Goal: Book appointment/travel/reservation

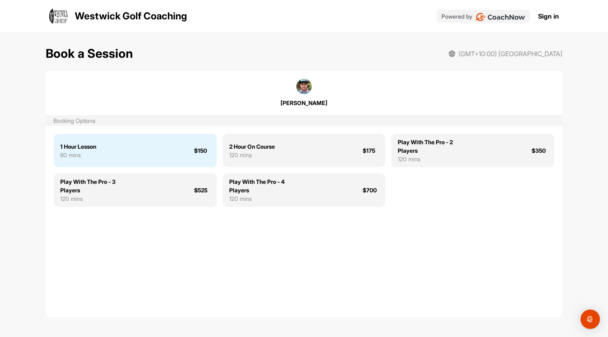
click at [145, 152] on div "1 Hour Lesson 60 mins $150" at bounding box center [135, 151] width 163 height 34
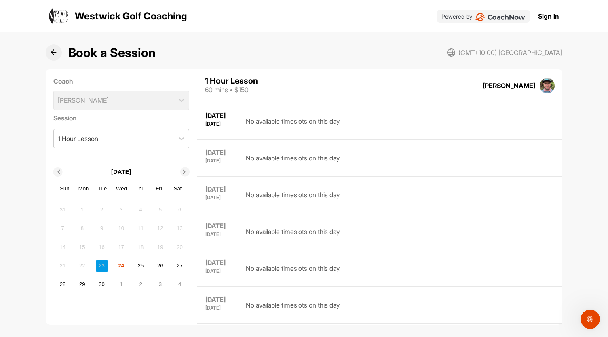
scroll to position [34, 0]
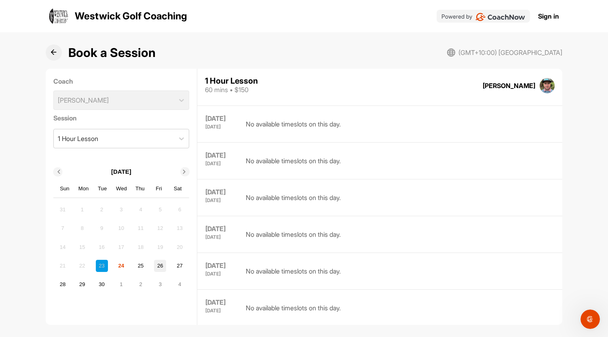
click at [162, 263] on div "26" at bounding box center [160, 266] width 12 height 12
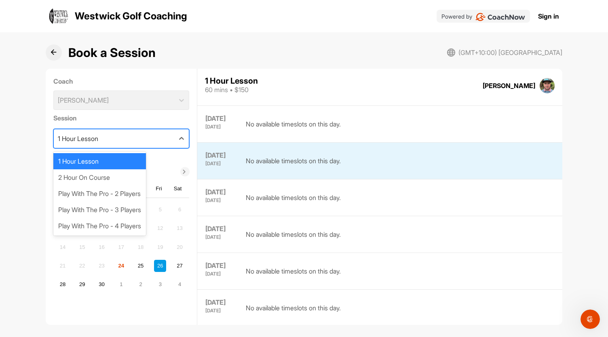
click at [108, 139] on div "1 Hour Lesson" at bounding box center [114, 138] width 121 height 19
click at [99, 181] on div "2 Hour On Course" at bounding box center [99, 177] width 93 height 16
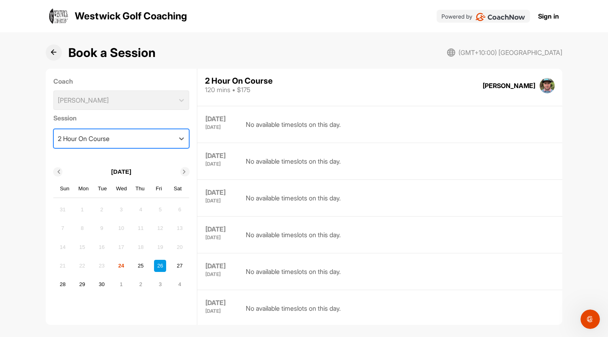
scroll to position [0, 0]
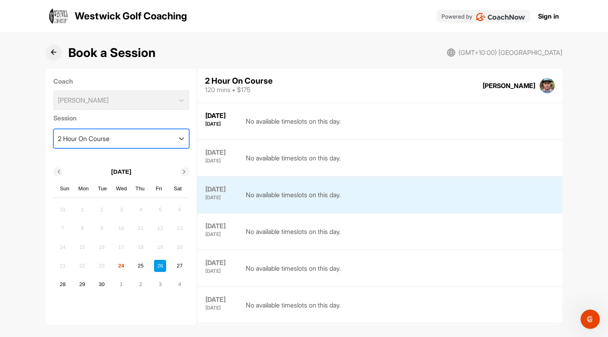
click at [140, 144] on div "2 Hour On Course" at bounding box center [114, 138] width 121 height 19
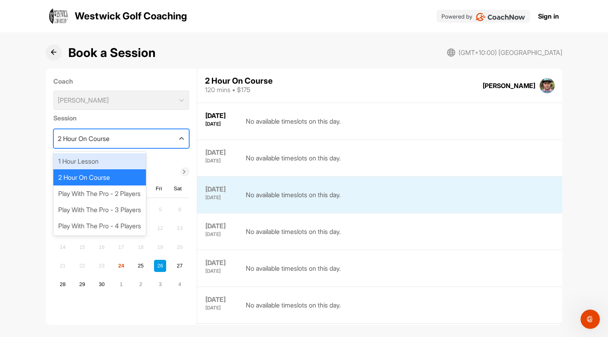
click at [119, 162] on div "1 Hour Lesson" at bounding box center [99, 161] width 93 height 16
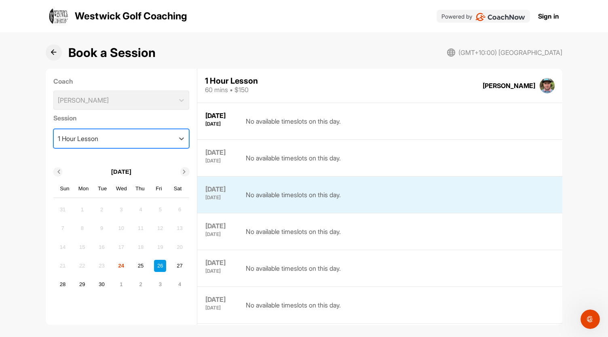
click at [159, 264] on div "26" at bounding box center [160, 266] width 12 height 12
click at [276, 192] on div "No available timeslots on this day." at bounding box center [293, 195] width 95 height 20
click at [111, 99] on div "Coach Brent Westwick" at bounding box center [121, 93] width 136 height 34
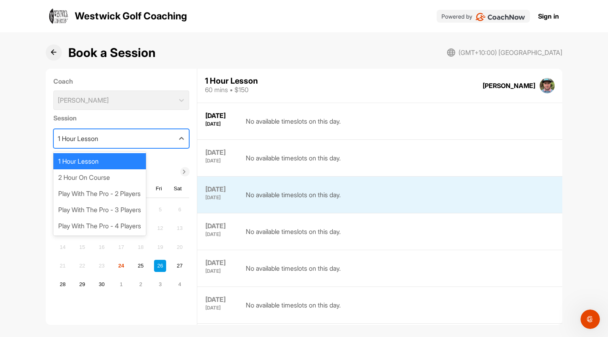
click at [124, 139] on div "1 Hour Lesson" at bounding box center [114, 138] width 121 height 19
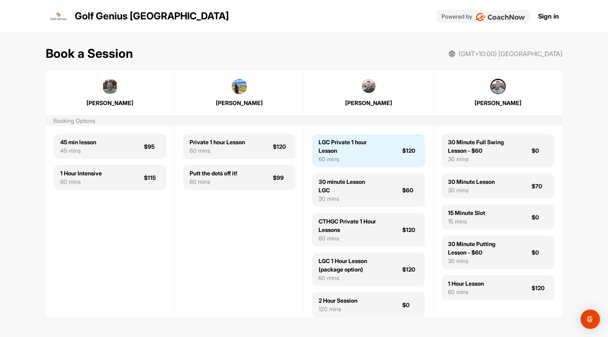
click at [343, 144] on div "LGC Private 1 hour Lesson" at bounding box center [347, 146] width 58 height 17
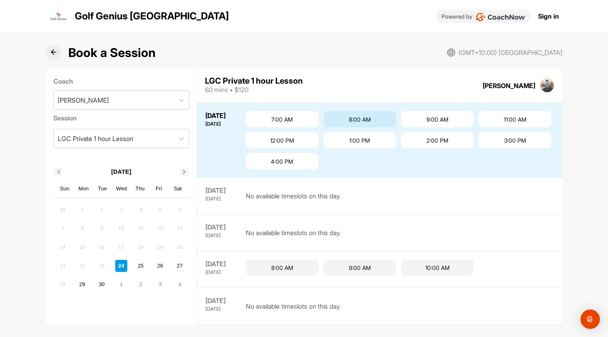
scroll to position [17, 0]
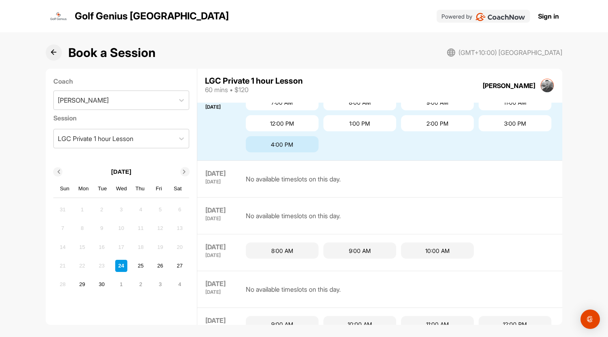
click at [318, 139] on div "4:00 PM" at bounding box center [282, 144] width 73 height 16
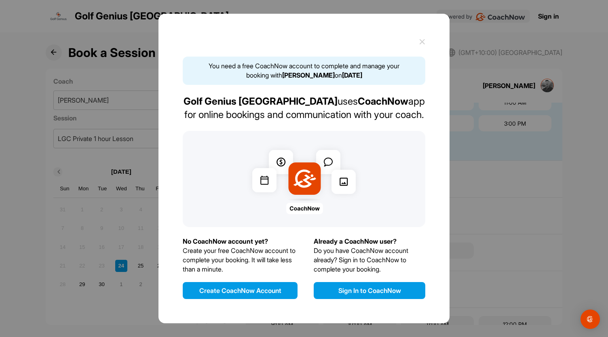
click at [251, 287] on button "Create CoachNow Account" at bounding box center [240, 290] width 115 height 17
